Goal: Navigation & Orientation: Find specific page/section

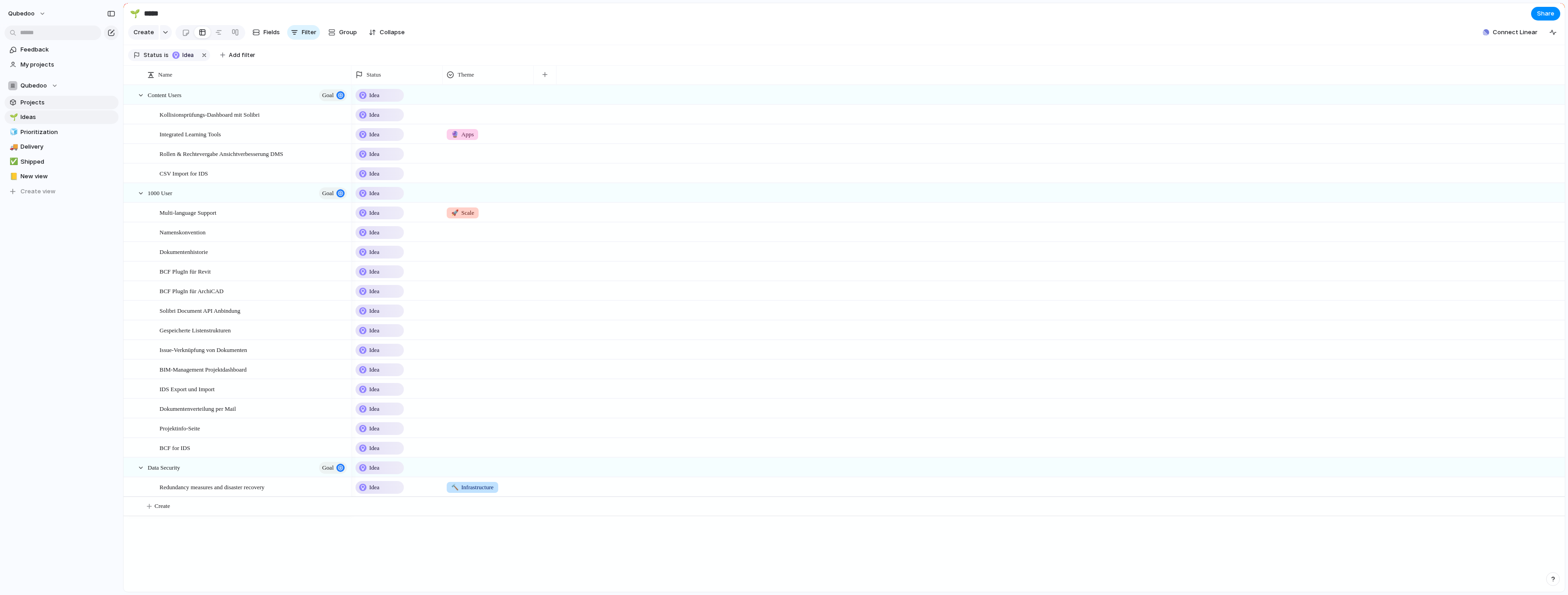
click at [53, 103] on span "Projects" at bounding box center [68, 102] width 95 height 9
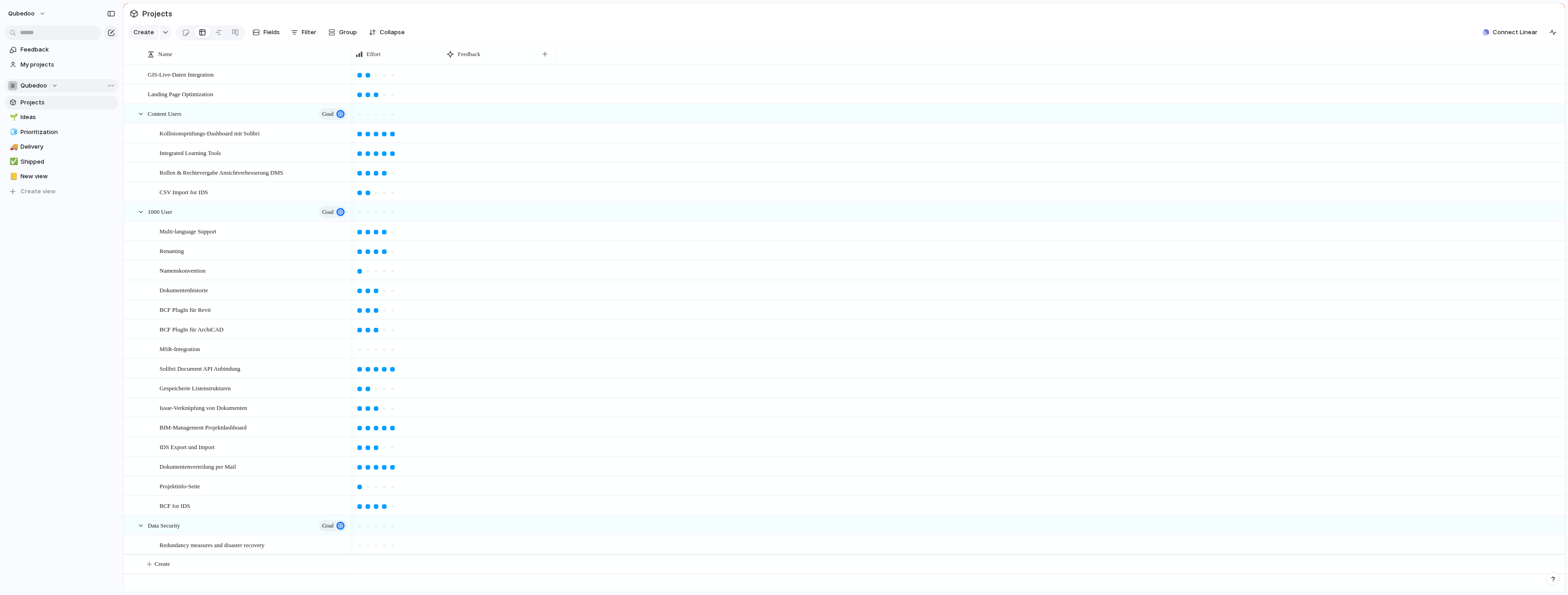
click at [52, 89] on div "Qubedoo" at bounding box center [33, 85] width 50 height 9
click at [52, 89] on div "Qubedoo Create new team" at bounding box center [784, 297] width 1568 height 595
click at [37, 13] on button "qubedoo" at bounding box center [27, 13] width 46 height 15
